Goal: Check status

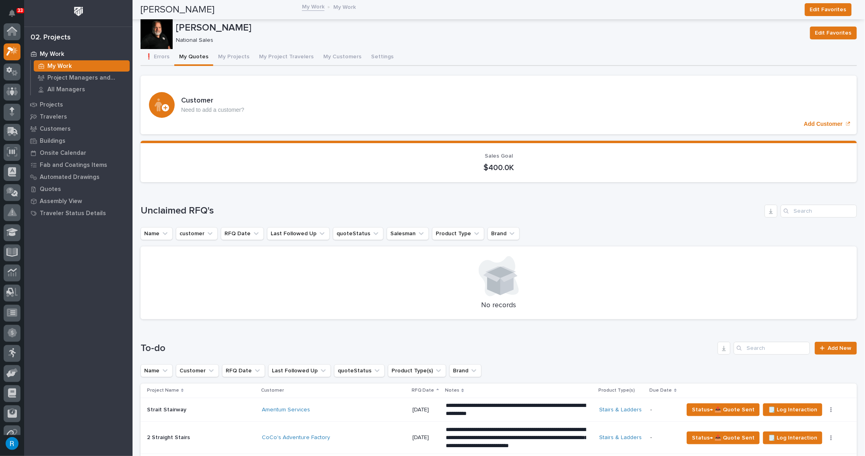
scroll to position [20, 0]
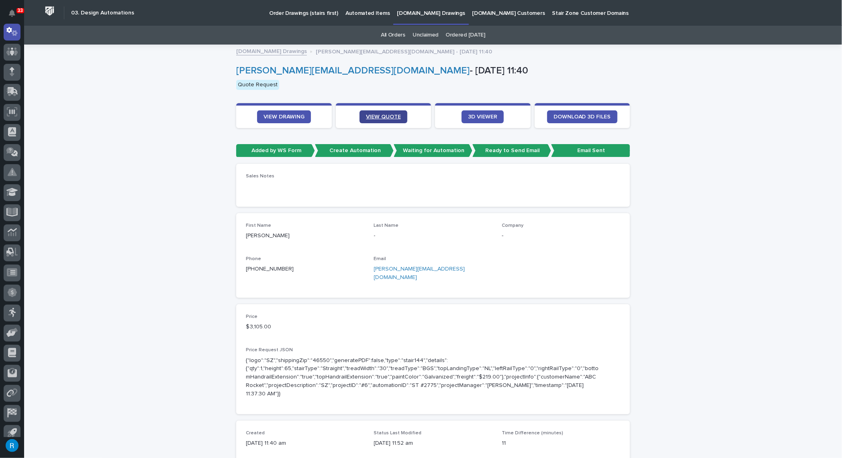
click at [378, 117] on span "VIEW QUOTE" at bounding box center [383, 117] width 35 height 6
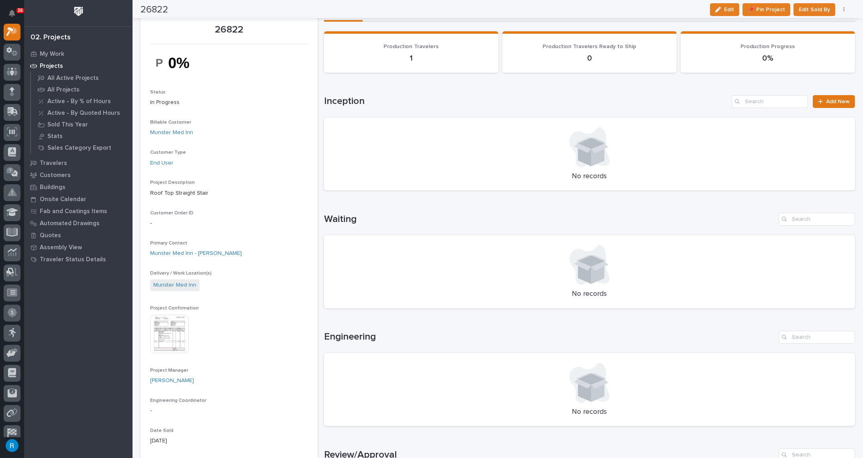
scroll to position [24, 0]
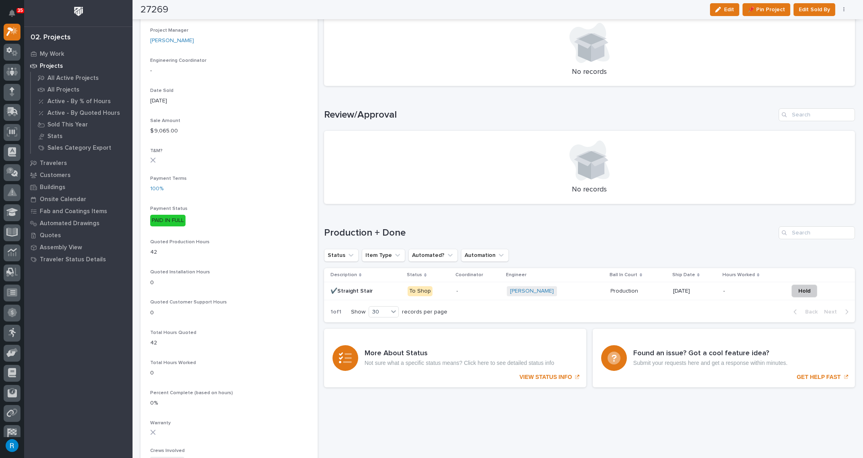
scroll to position [109, 0]
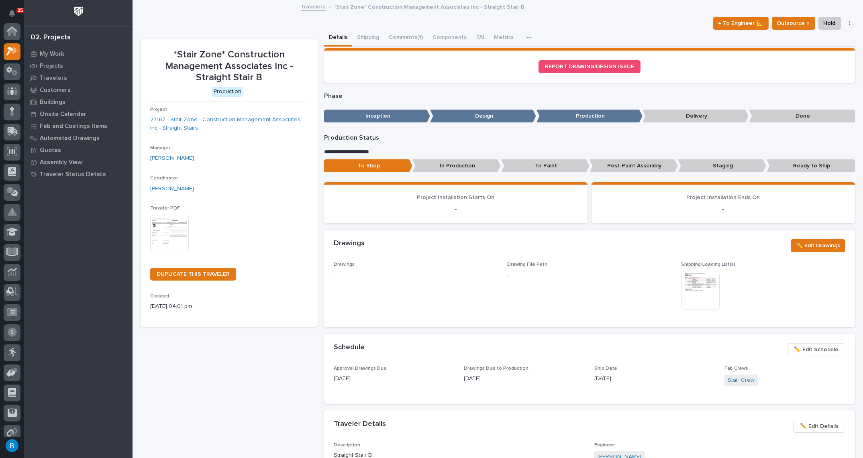
scroll to position [20, 0]
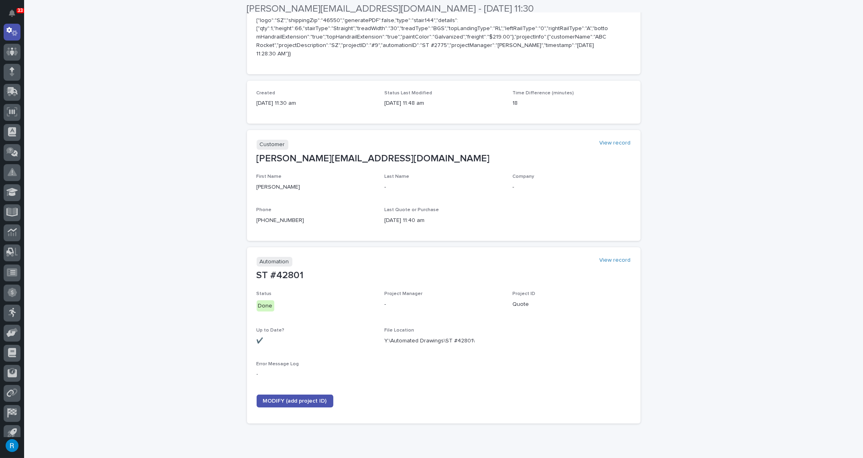
scroll to position [358, 0]
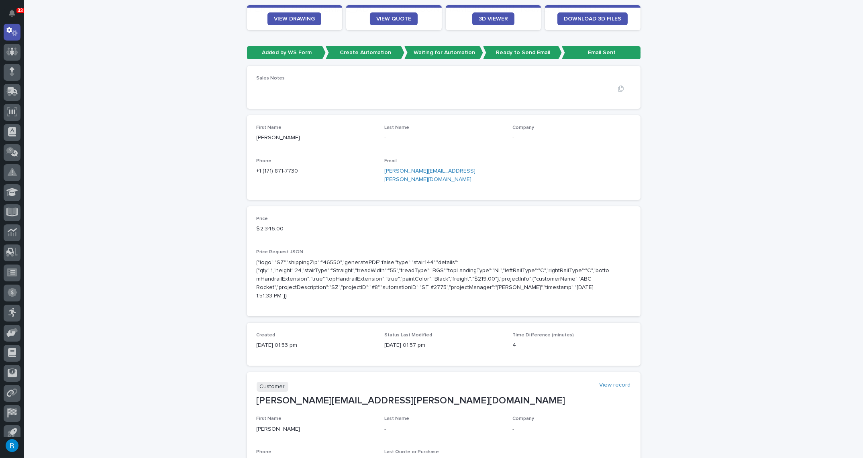
scroll to position [109, 0]
